Goal: Information Seeking & Learning: Compare options

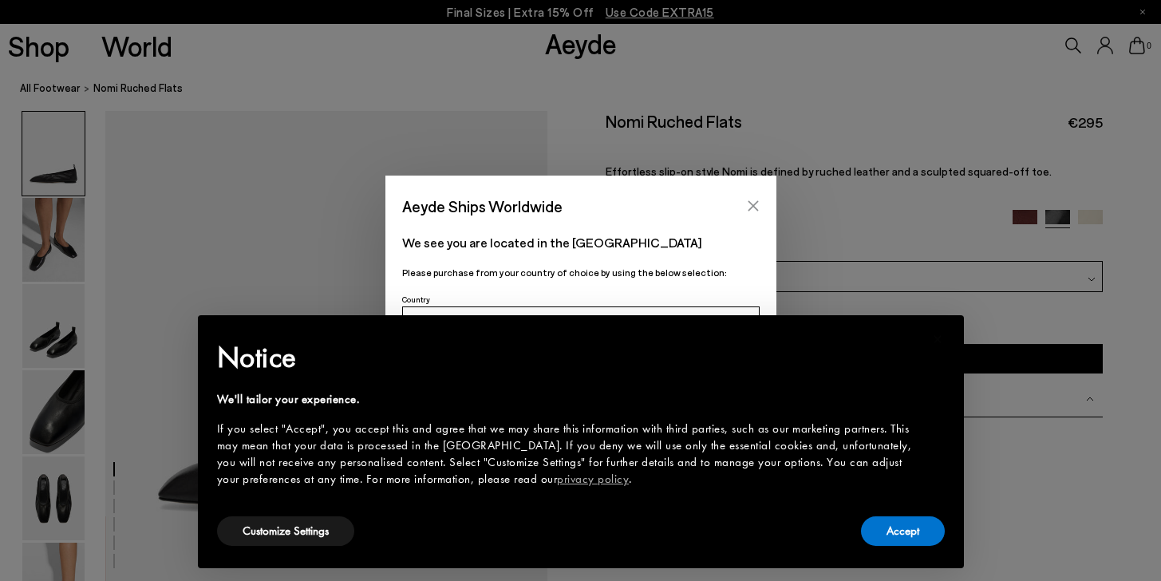
click at [750, 202] on icon "Close" at bounding box center [753, 206] width 13 height 13
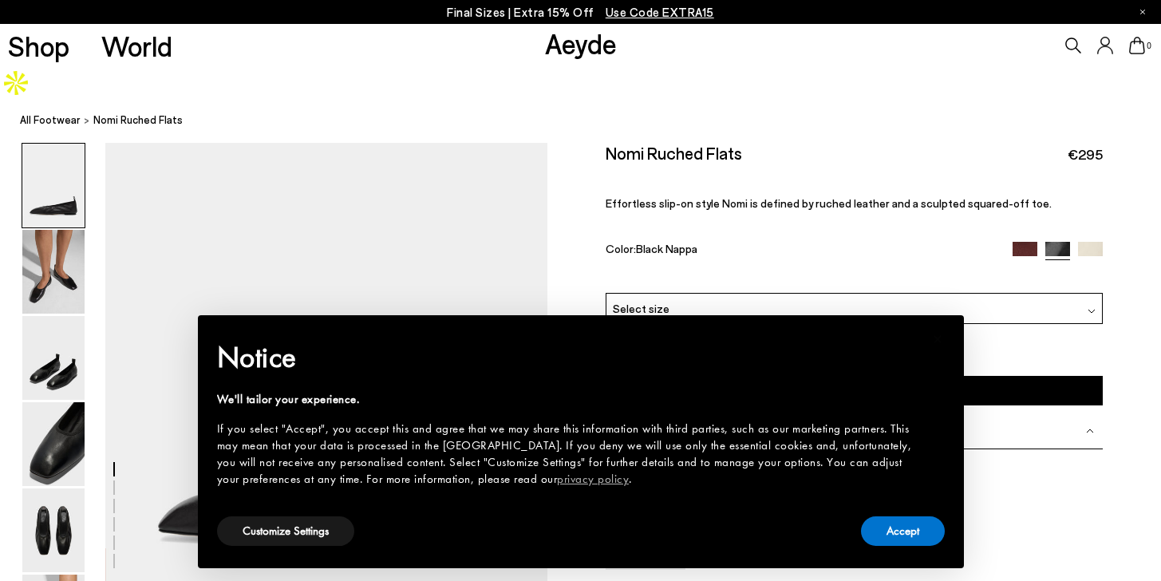
click at [1026, 242] on img at bounding box center [1025, 254] width 25 height 25
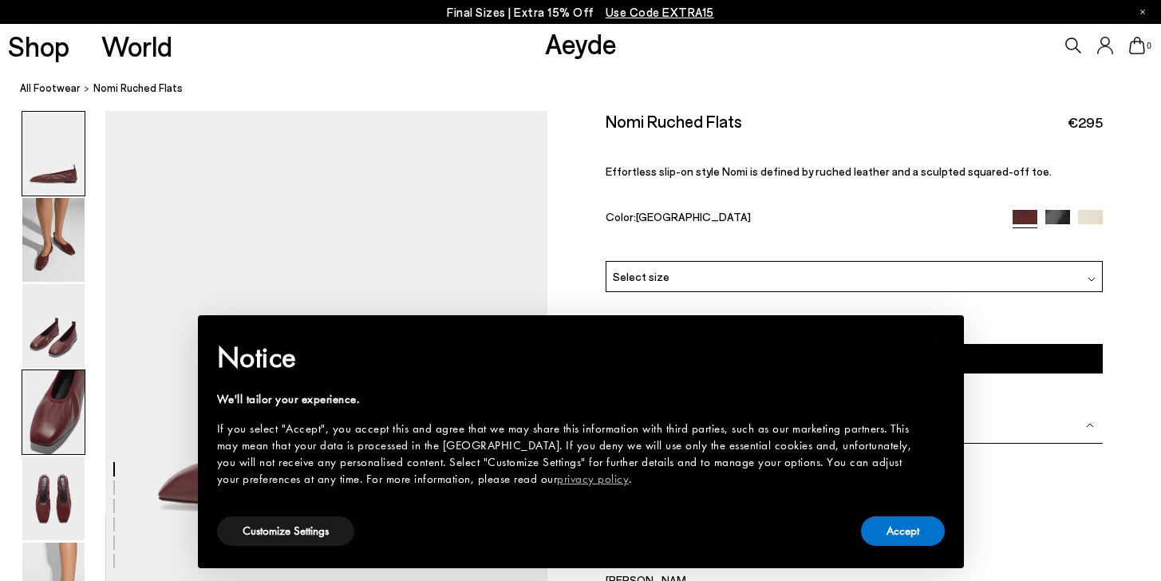
click at [46, 423] on img at bounding box center [53, 412] width 62 height 84
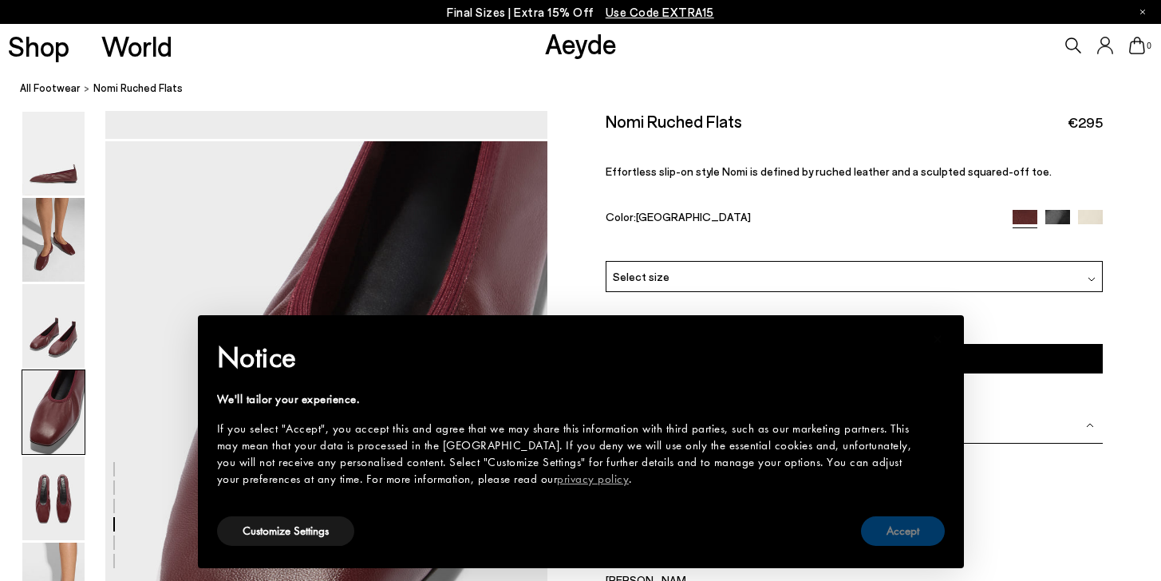
scroll to position [1658, 0]
click at [881, 522] on button "Accept" at bounding box center [903, 531] width 84 height 30
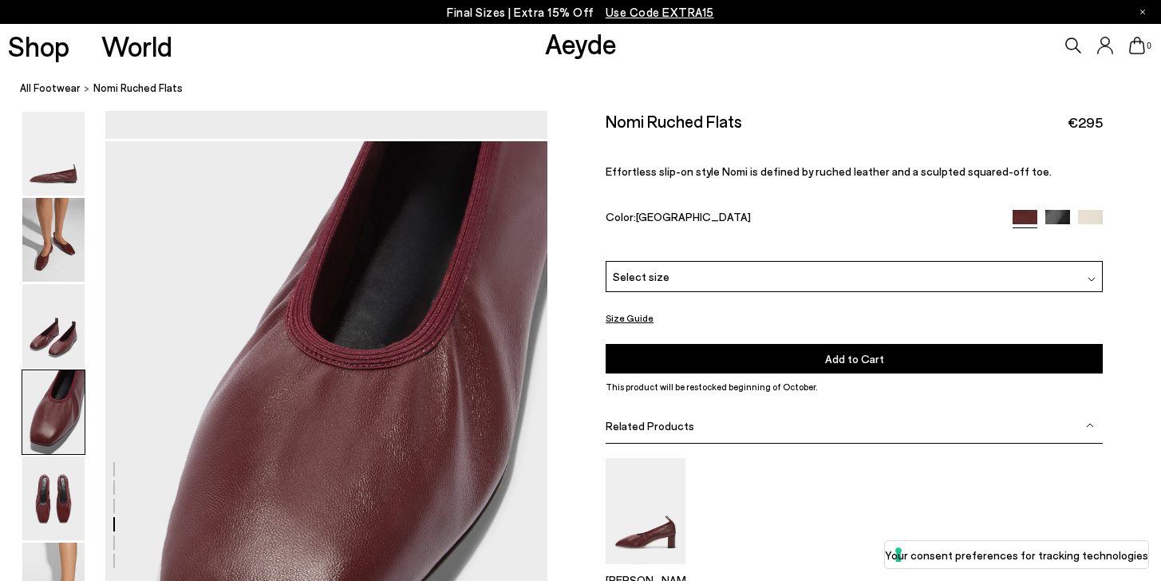
scroll to position [1787, 0]
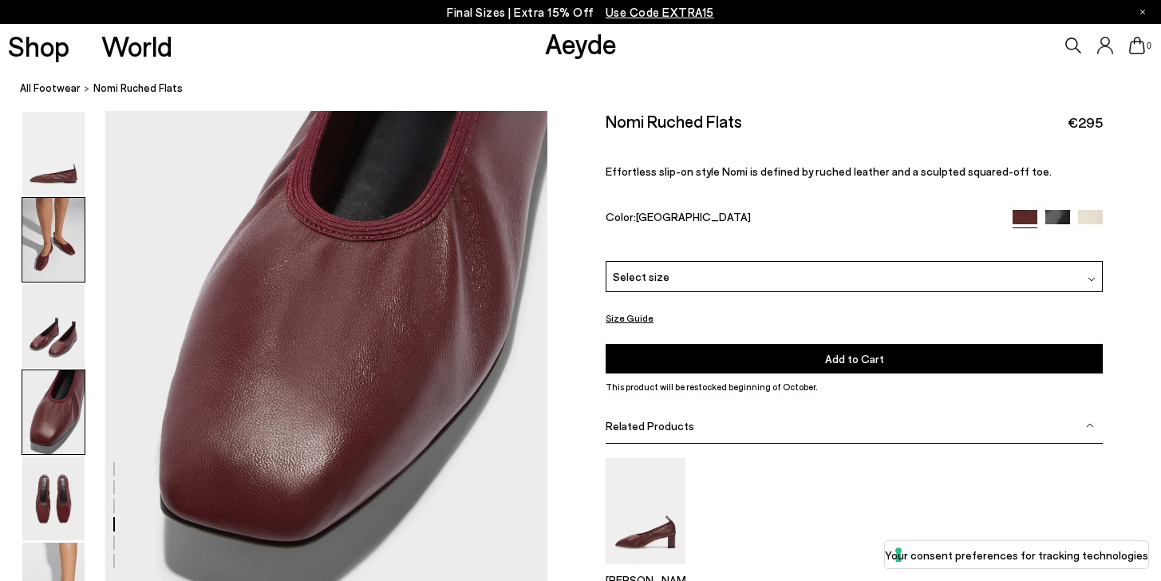
click at [38, 246] on img at bounding box center [53, 240] width 62 height 84
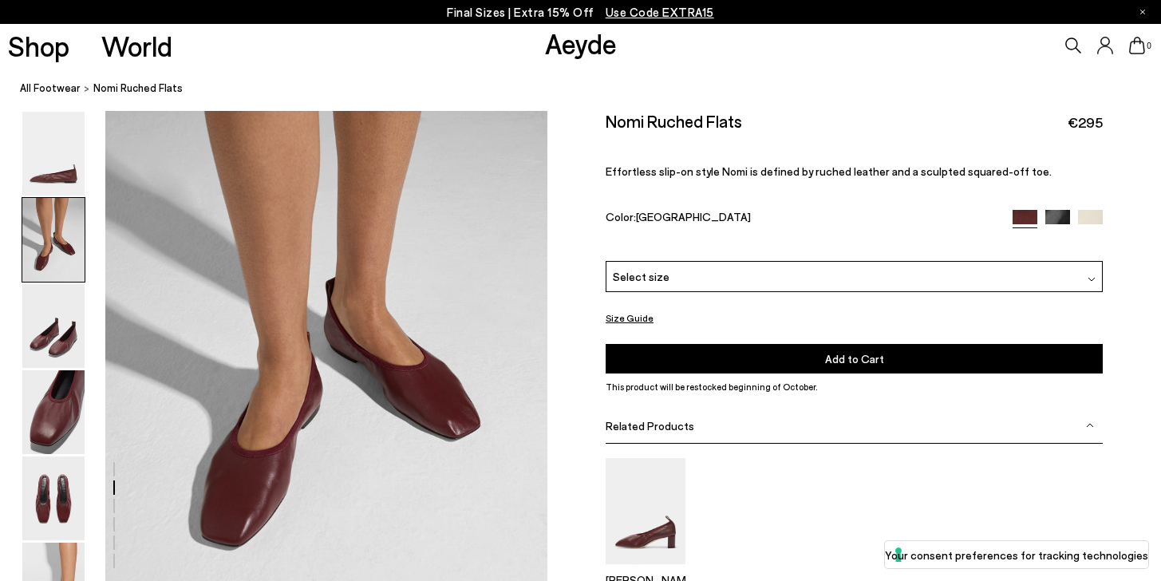
scroll to position [581, 0]
